Goal: Task Accomplishment & Management: Manage account settings

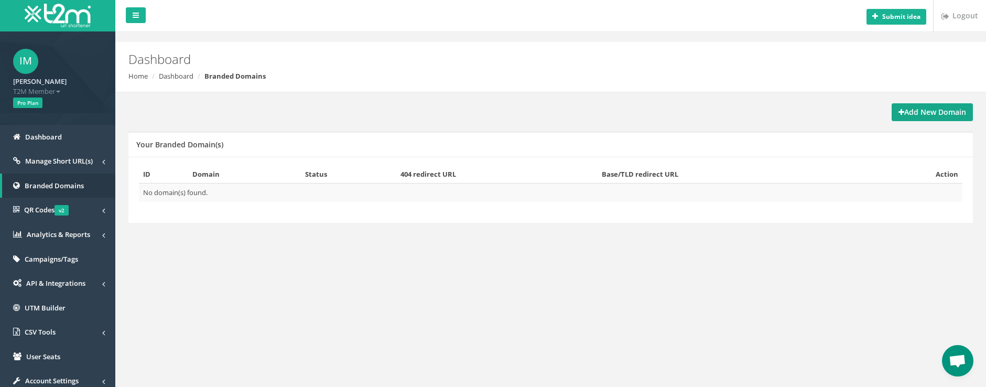
click at [926, 113] on strong "Add New Domain" at bounding box center [932, 112] width 68 height 10
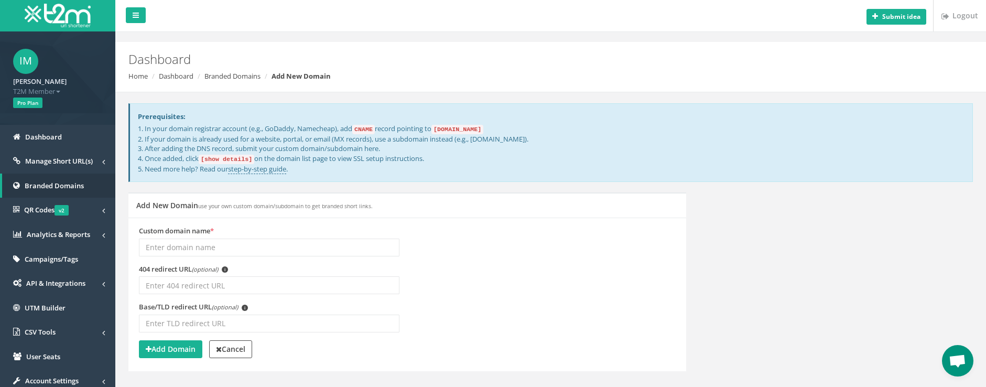
click at [257, 243] on input "Custom domain name *" at bounding box center [269, 247] width 260 height 18
click at [546, 244] on div "Custom domain name *" at bounding box center [407, 245] width 552 height 38
click at [336, 242] on input "Custom domain name *" at bounding box center [269, 247] width 260 height 18
paste input "sakongsa.io"
paste input "text"
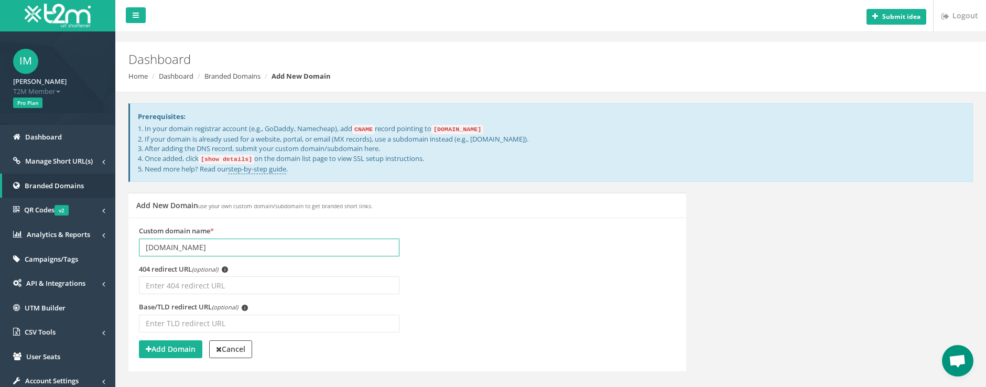
type input "sakongsa.io"
click at [581, 252] on div "Custom domain name * sakongsa.io" at bounding box center [407, 245] width 552 height 38
click at [603, 233] on div "Custom domain name * sakongsa.io" at bounding box center [407, 245] width 552 height 38
click at [218, 253] on input "sakongsa.io" at bounding box center [269, 247] width 260 height 18
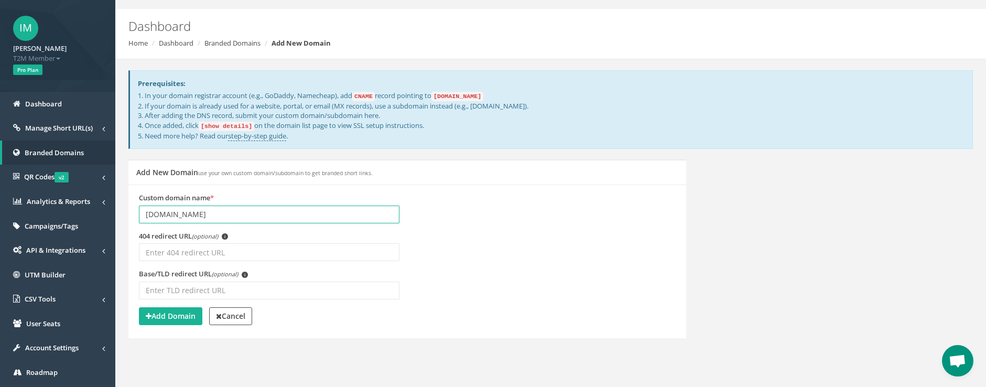
scroll to position [70, 0]
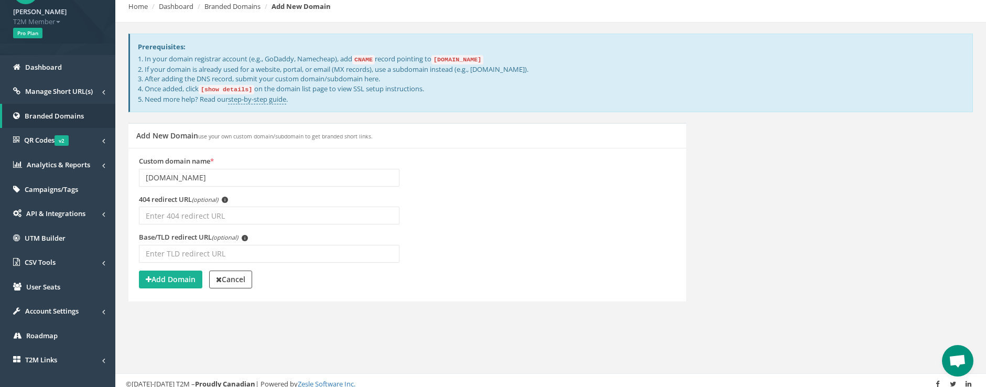
click at [599, 232] on div "Base/TLD redirect URL (optional) i" at bounding box center [407, 251] width 552 height 38
click at [250, 213] on input "404 redirect URL (optional) i" at bounding box center [269, 215] width 260 height 18
click at [601, 211] on div "404 redirect URL (optional) i" at bounding box center [407, 213] width 552 height 38
click at [461, 206] on div "404 redirect URL (optional) i" at bounding box center [407, 213] width 552 height 38
click at [330, 172] on input "sakongsa.io" at bounding box center [269, 178] width 260 height 18
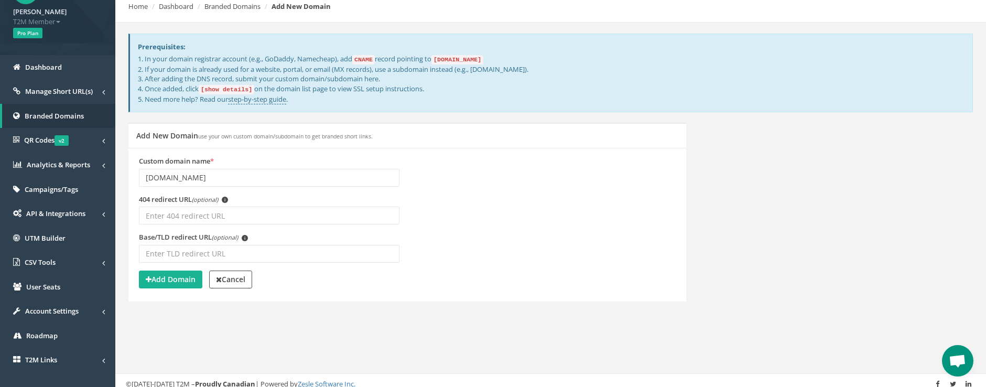
click at [525, 195] on div "404 redirect URL (optional) i" at bounding box center [407, 213] width 552 height 38
click at [178, 277] on strong "Add Domain" at bounding box center [171, 279] width 50 height 10
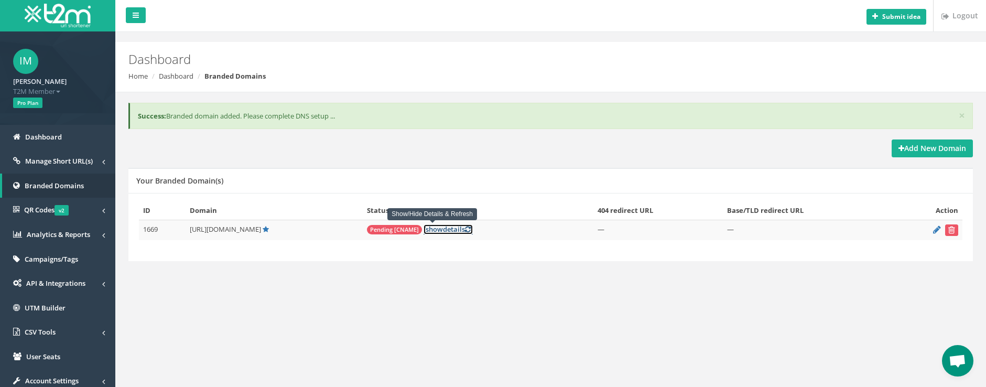
click at [426, 231] on link "[ show details ]" at bounding box center [447, 229] width 49 height 10
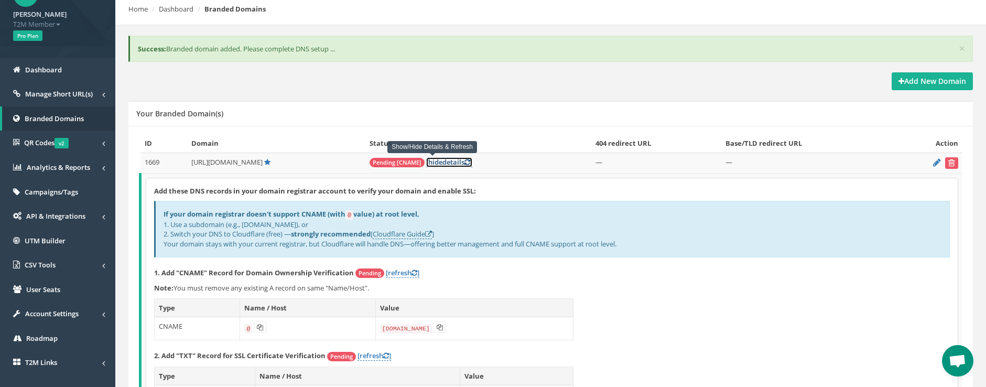
scroll to position [175, 0]
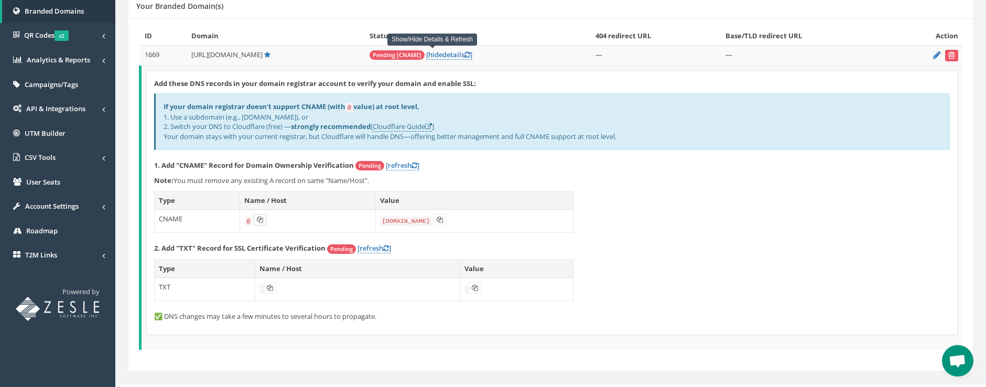
click at [258, 222] on icon at bounding box center [260, 219] width 6 height 6
click at [441, 220] on icon at bounding box center [440, 219] width 6 height 6
click at [274, 288] on button at bounding box center [270, 288] width 13 height 12
click at [372, 245] on link "[refresh ]" at bounding box center [374, 248] width 34 height 10
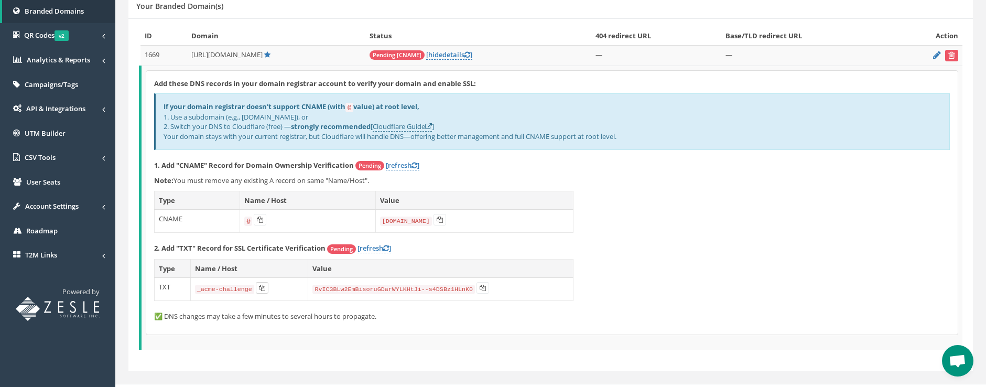
click at [259, 287] on icon at bounding box center [262, 288] width 6 height 6
click at [478, 288] on button at bounding box center [482, 288] width 13 height 12
click at [480, 288] on icon at bounding box center [483, 288] width 6 height 6
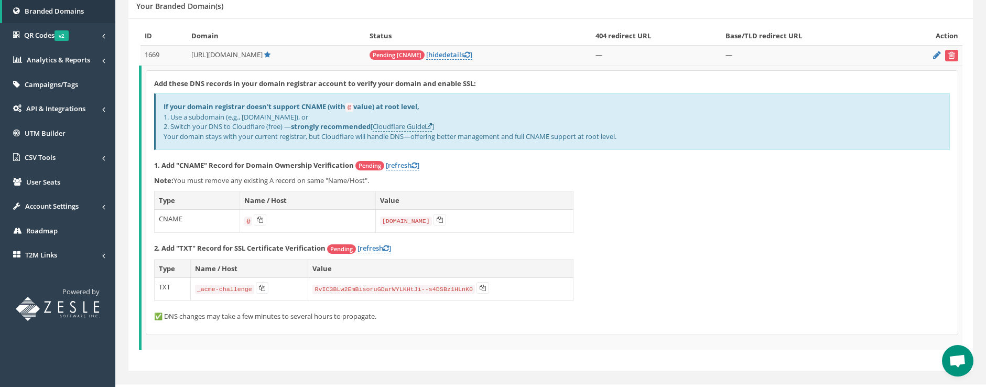
click at [511, 116] on div "If your domain registrar doesn't support CNAME (with @ value) at root level, 1.…" at bounding box center [552, 121] width 796 height 56
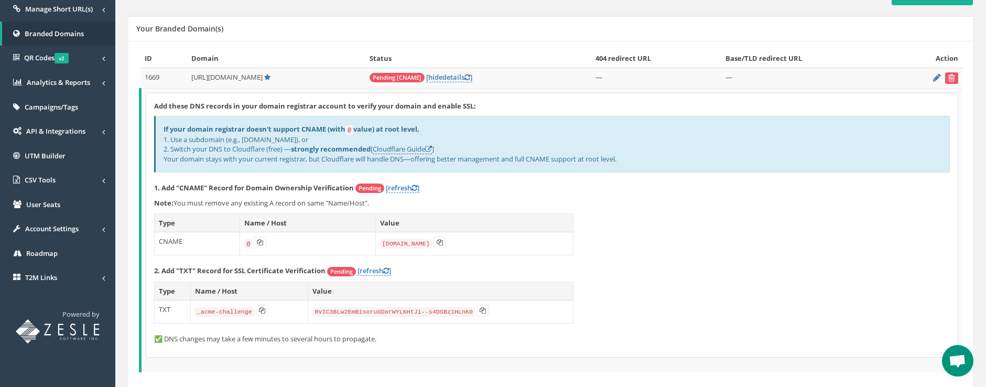
scroll to position [140, 0]
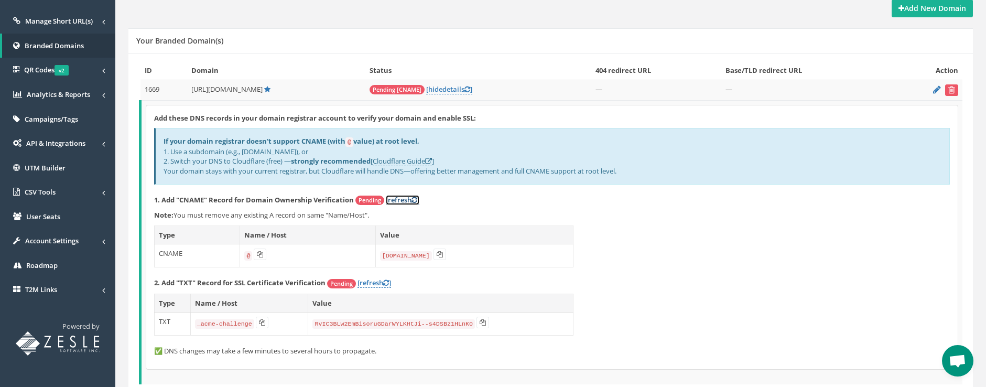
click at [406, 197] on link "[refresh ]" at bounding box center [403, 200] width 34 height 10
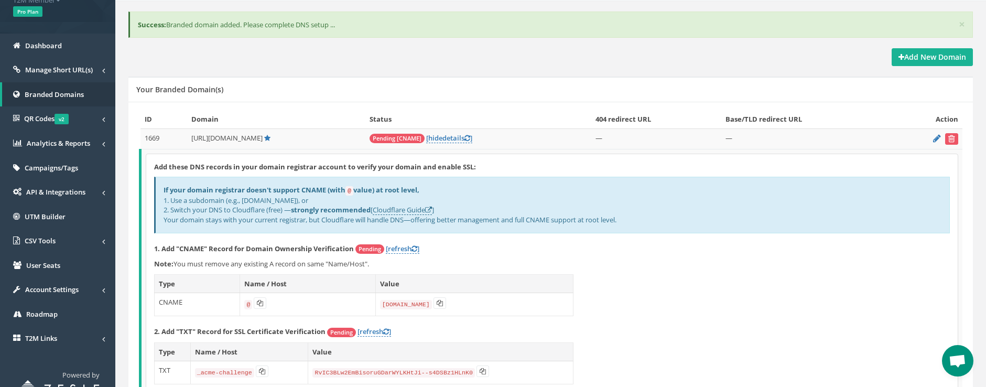
scroll to position [0, 0]
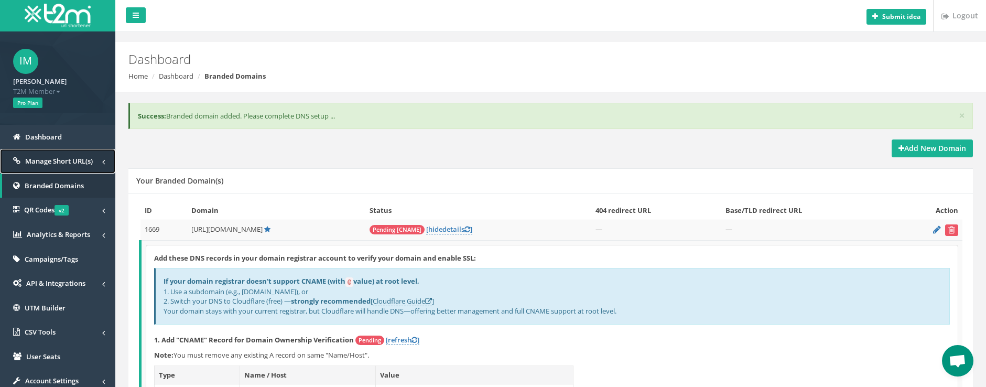
click at [77, 159] on span "Manage Short URL(s)" at bounding box center [59, 160] width 68 height 9
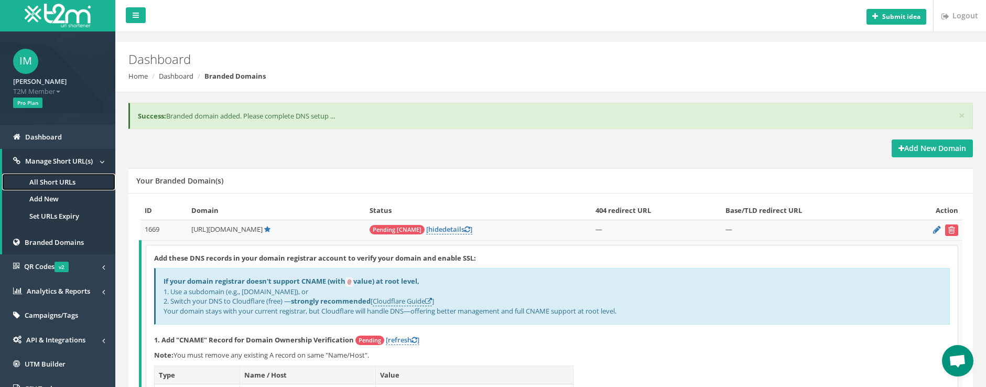
click at [67, 178] on link "All Short URLs" at bounding box center [58, 181] width 113 height 17
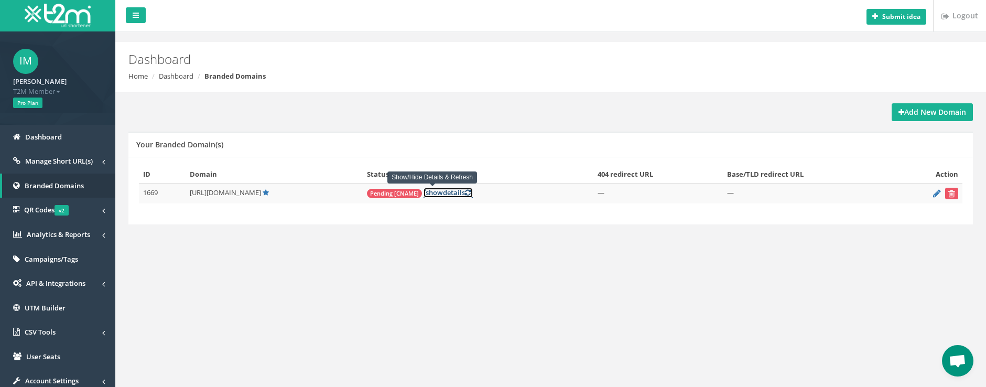
click at [465, 193] on icon at bounding box center [468, 192] width 6 height 7
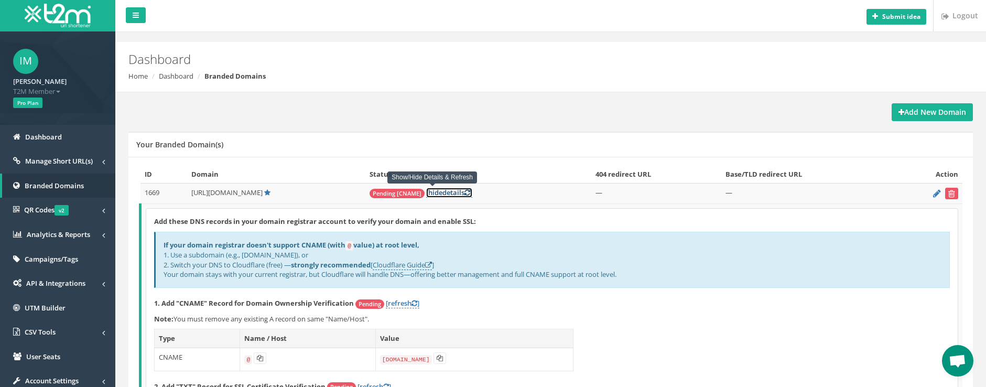
click at [464, 192] on icon at bounding box center [467, 192] width 6 height 7
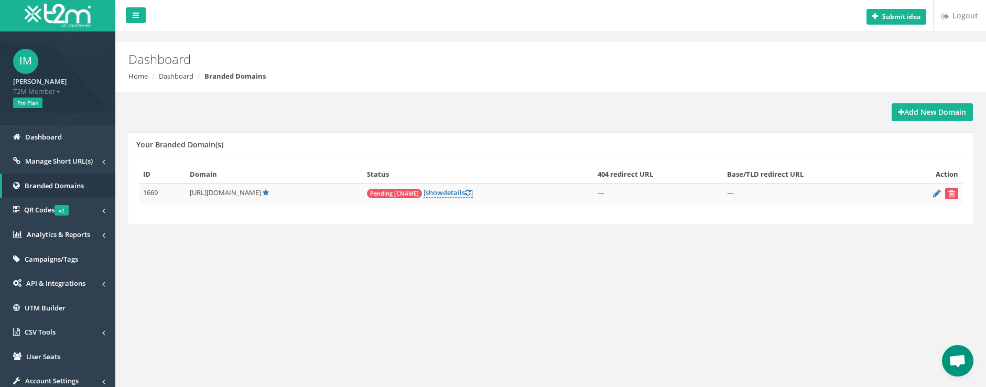
click at [473, 128] on div "Add New Domain Your Branded Domain(s) ID Domain Status 404 redirect URL Base/TL…" at bounding box center [551, 170] width 860 height 135
click at [448, 192] on link "[ show details ]" at bounding box center [447, 193] width 49 height 10
click at [664, 100] on div "Add New Domain Your Branded Domain(s) ID Domain Status 404 redirect URL Base/TL…" at bounding box center [550, 175] width 855 height 167
click at [662, 100] on div "Add New Domain Your Branded Domain(s) ID Domain Status 404 redirect URL Base/TL…" at bounding box center [550, 175] width 855 height 167
click at [426, 89] on div "Dashboard Home Dashboard Branded Domains" at bounding box center [550, 67] width 870 height 50
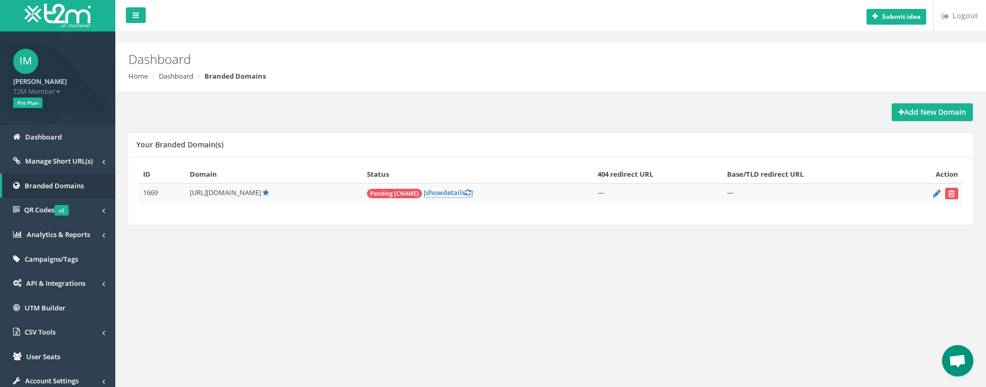
click at [661, 115] on div "Add New Domain" at bounding box center [550, 112] width 844 height 18
click at [579, 112] on div "Add New Domain" at bounding box center [550, 112] width 844 height 18
click at [55, 160] on span "Manage Short URL(s)" at bounding box center [59, 160] width 68 height 9
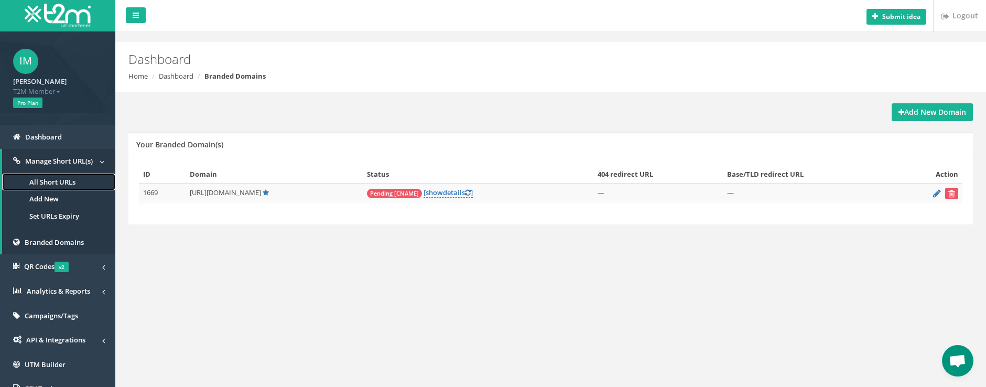
click at [56, 178] on link "All Short URLs" at bounding box center [58, 181] width 113 height 17
